Goal: Task Accomplishment & Management: Use online tool/utility

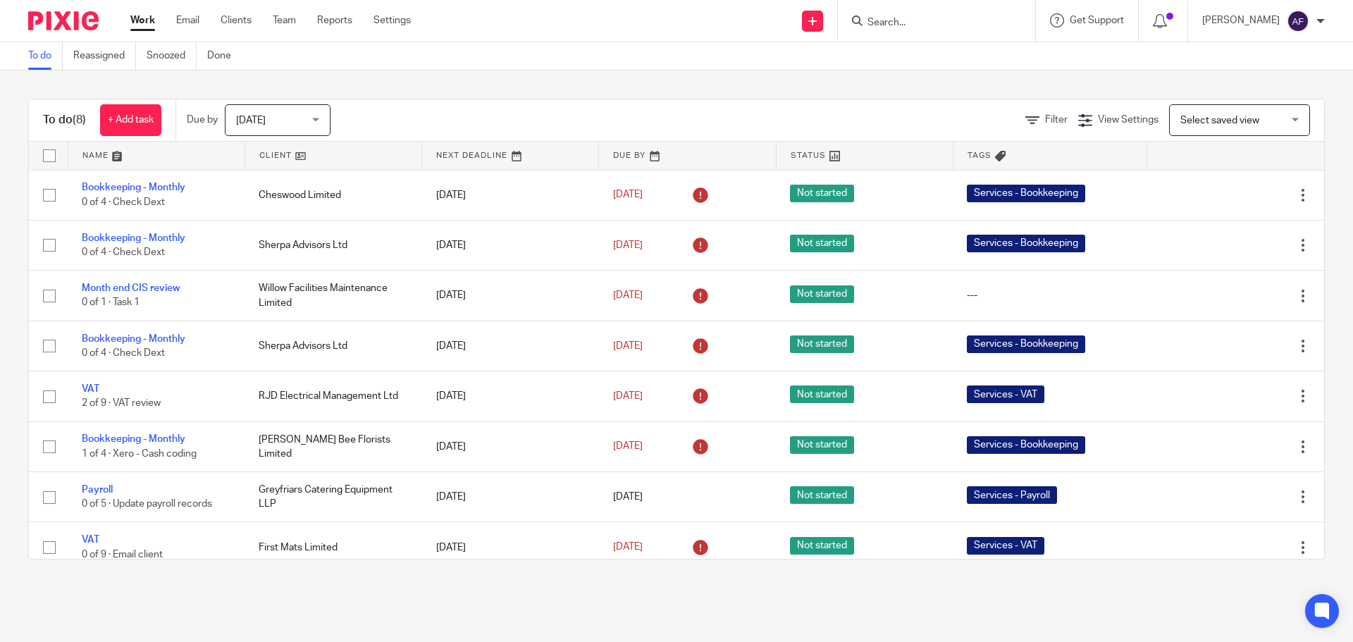
click at [949, 21] on input "Search" at bounding box center [929, 23] width 127 height 13
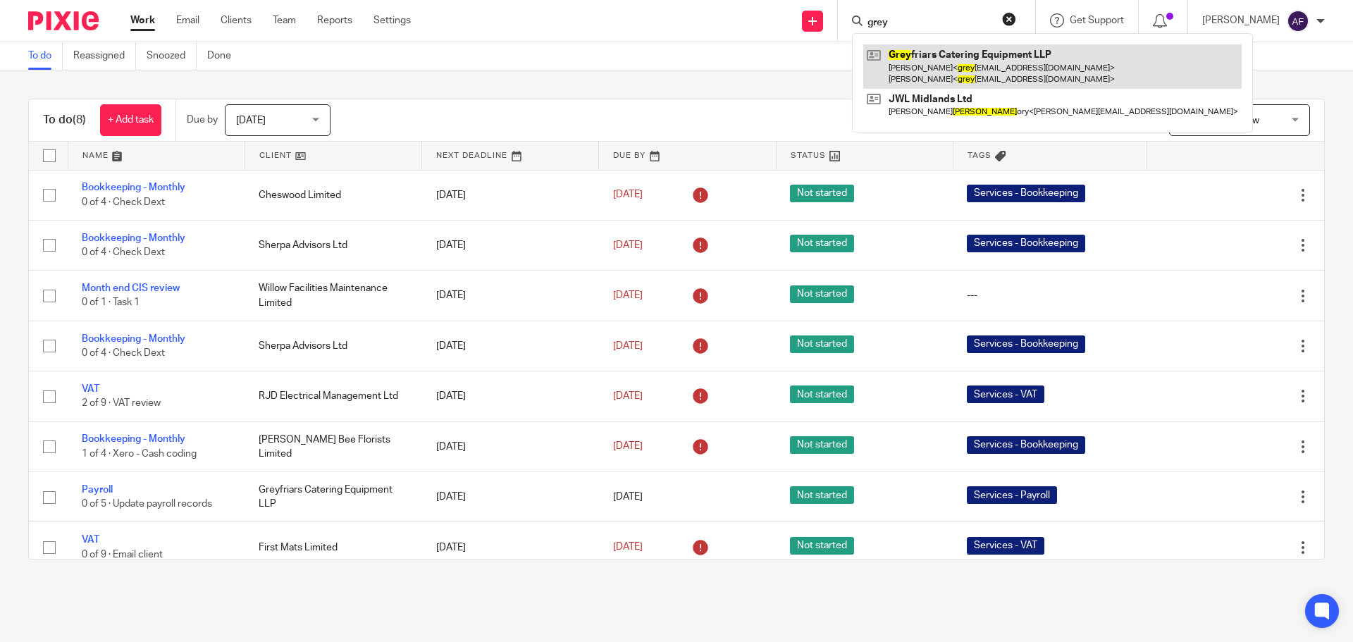
type input "grey"
click at [947, 68] on link at bounding box center [1052, 66] width 379 height 44
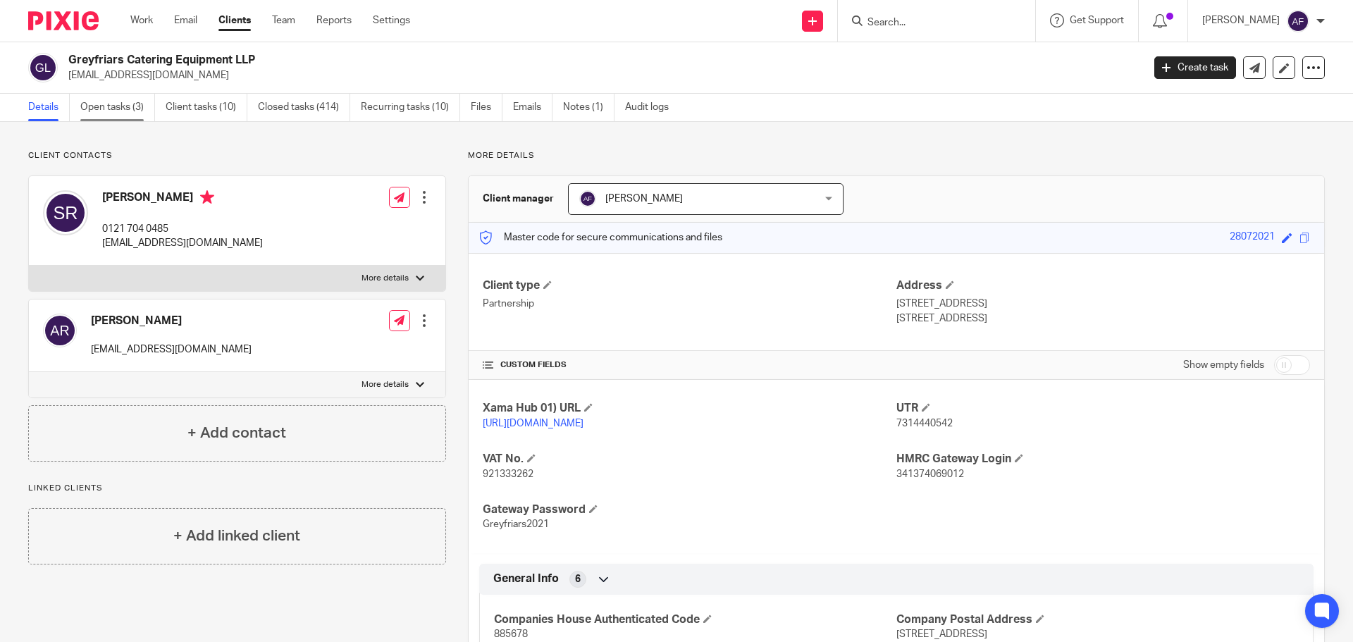
click at [108, 111] on link "Open tasks (3)" at bounding box center [117, 107] width 75 height 27
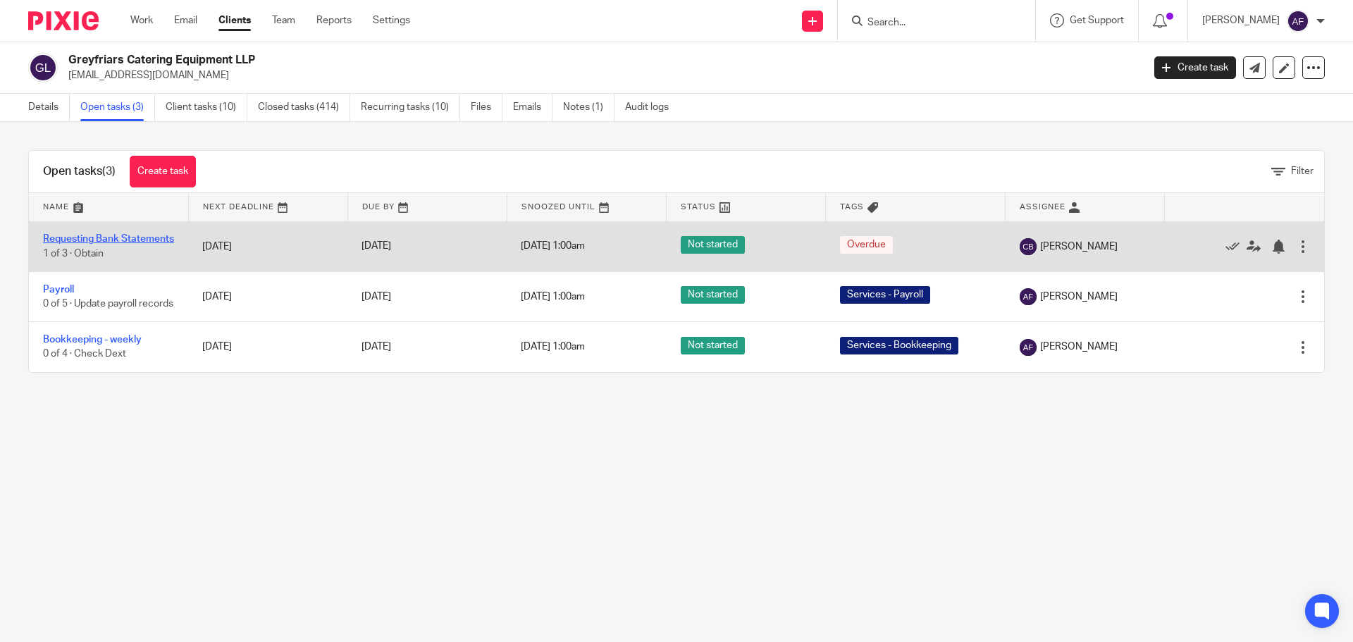
click at [73, 240] on link "Requesting Bank Statements" at bounding box center [108, 239] width 131 height 10
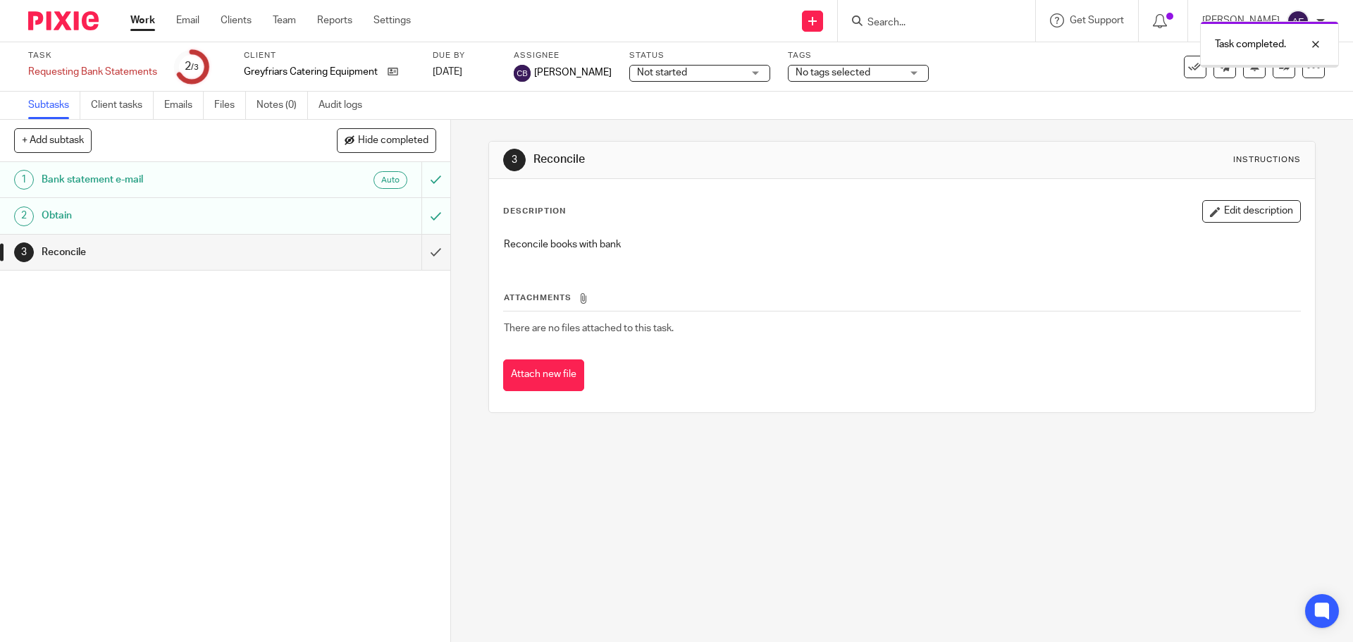
click at [425, 251] on input "submit" at bounding box center [225, 252] width 450 height 35
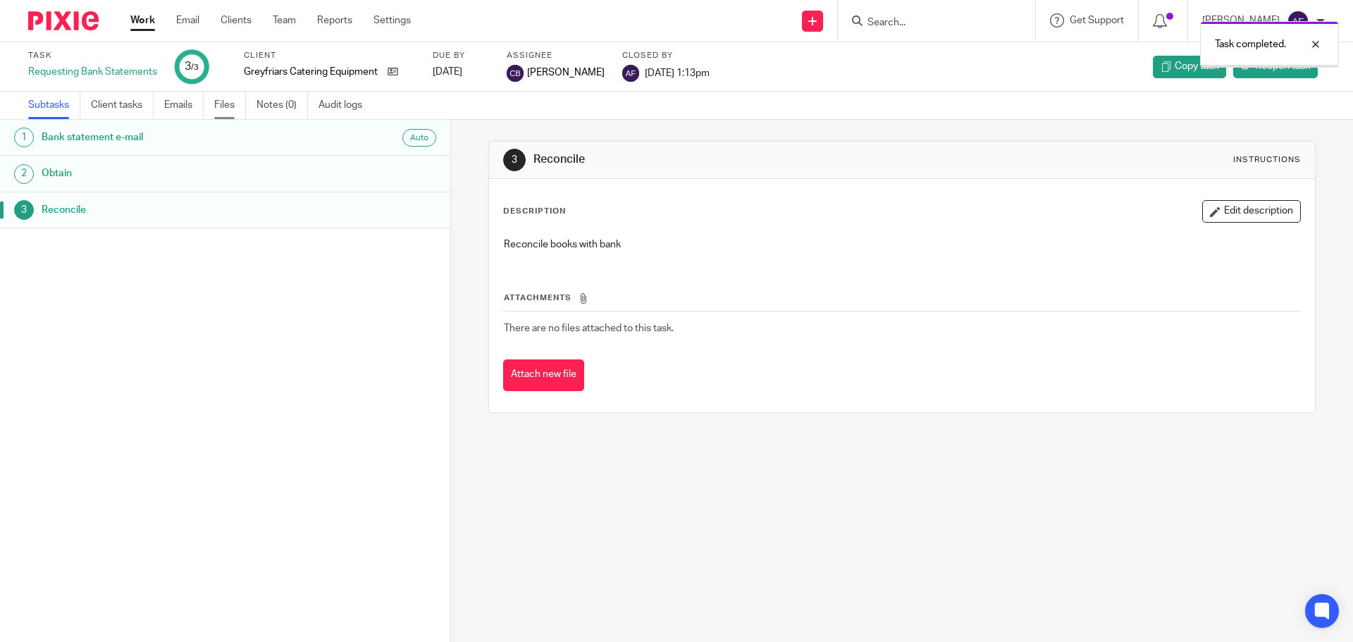
click at [225, 104] on link "Files" at bounding box center [230, 105] width 32 height 27
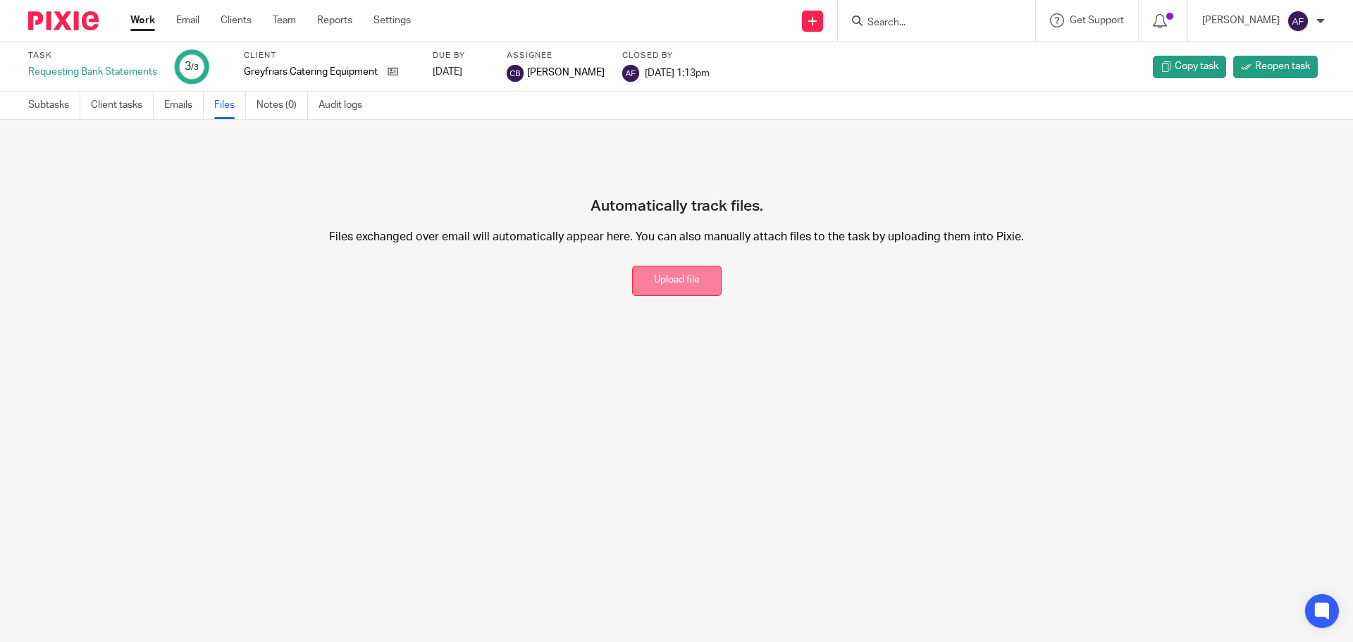
click at [667, 281] on button "Upload file" at bounding box center [677, 281] width 90 height 30
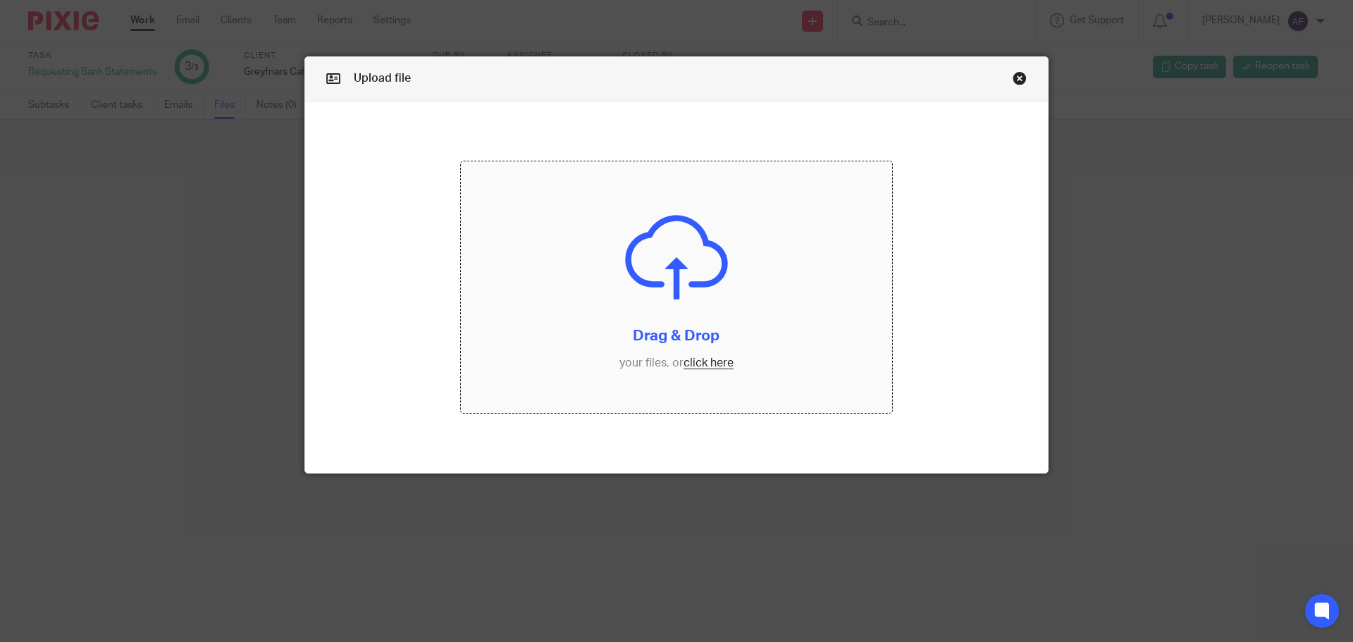
click at [708, 361] on input "file" at bounding box center [677, 287] width 432 height 252
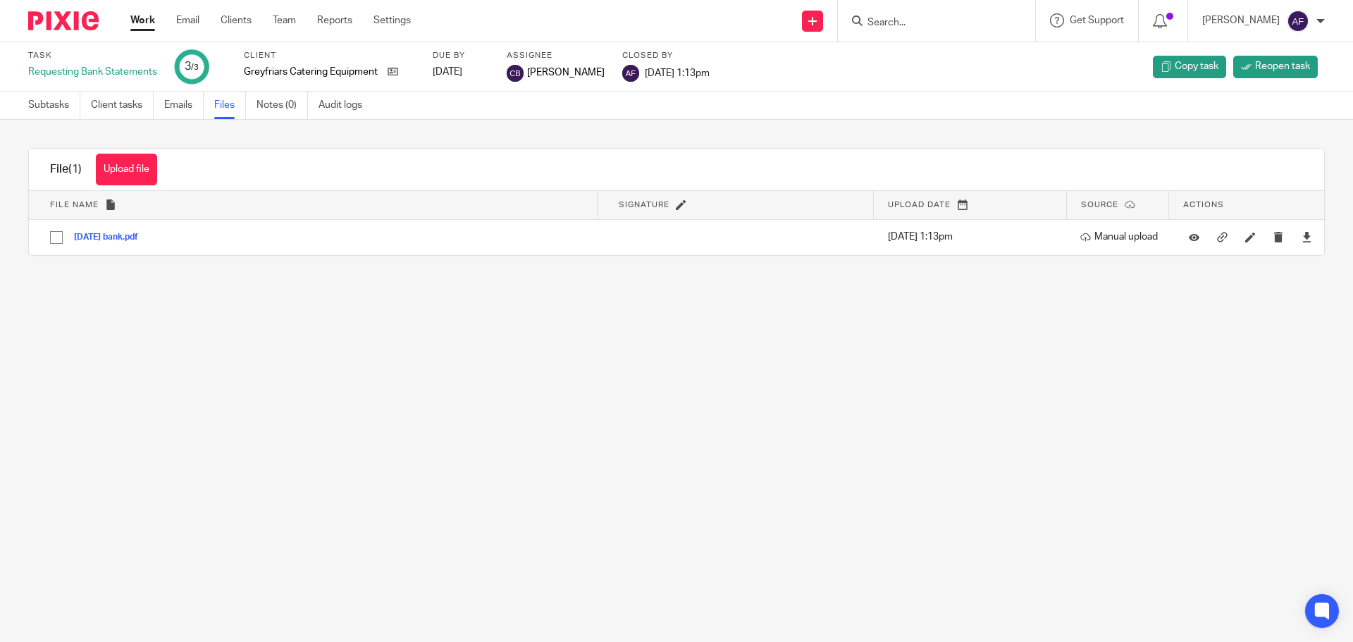
click at [145, 21] on link "Work" at bounding box center [142, 20] width 25 height 14
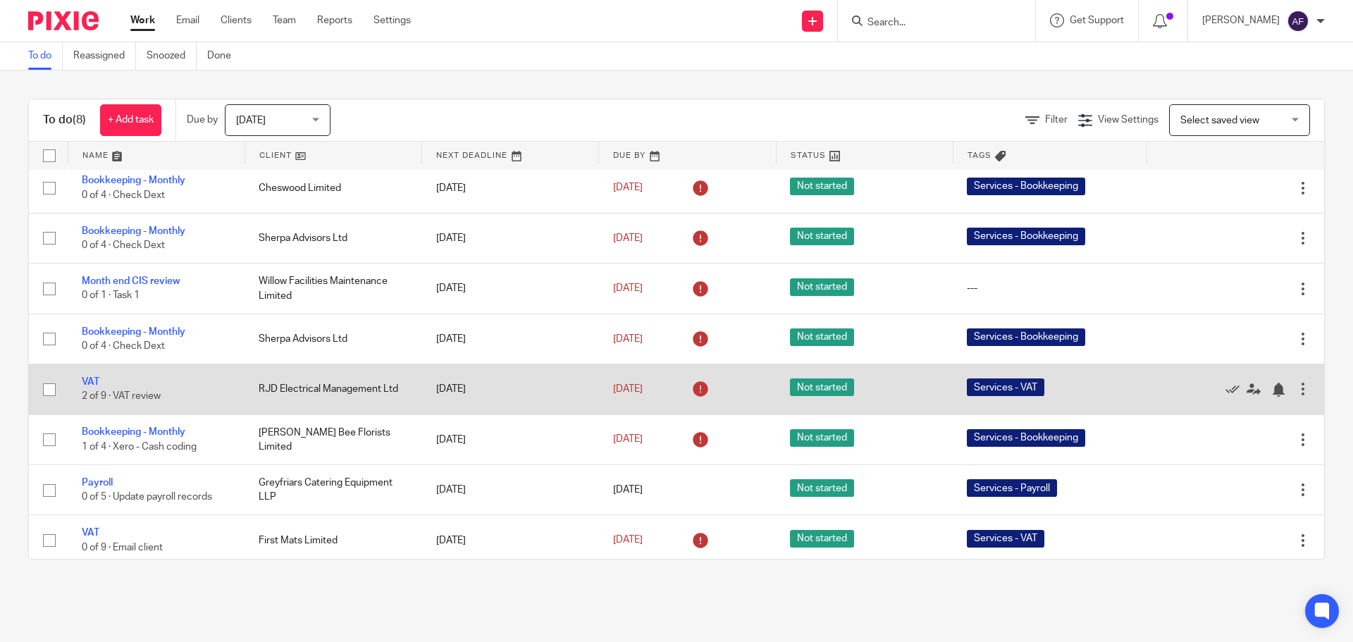
scroll to position [13, 0]
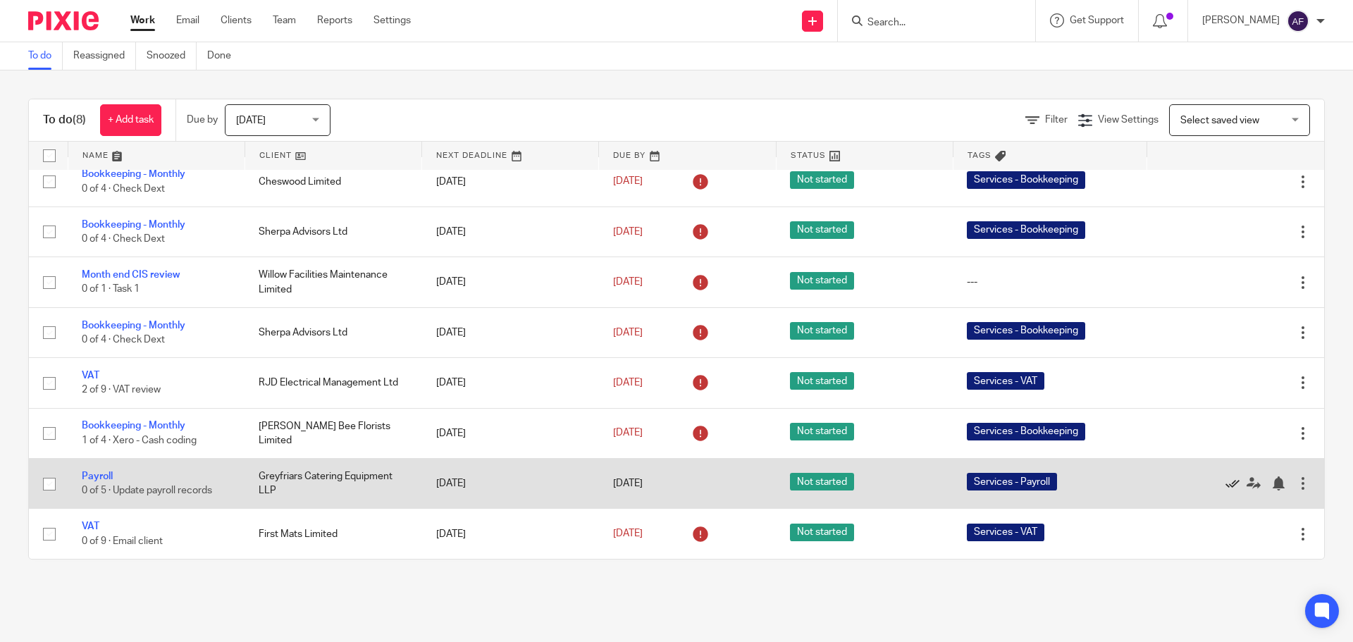
click at [1226, 487] on icon at bounding box center [1233, 483] width 14 height 14
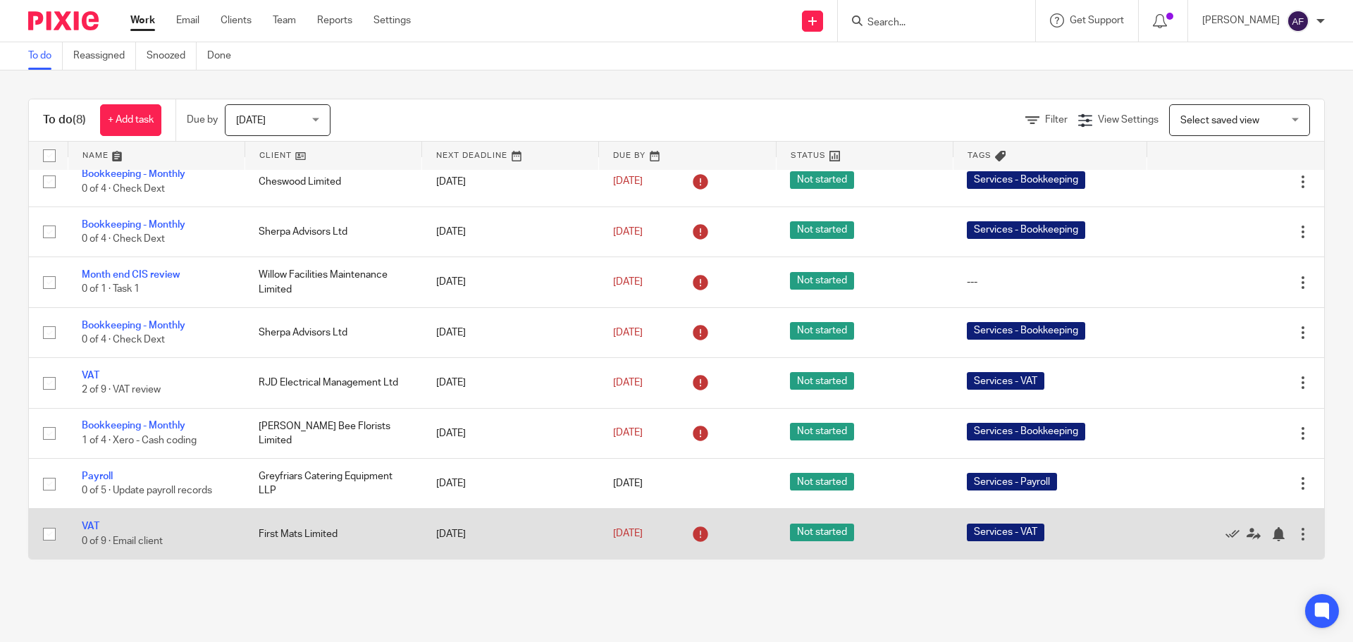
scroll to position [0, 0]
